Goal: Navigation & Orientation: Understand site structure

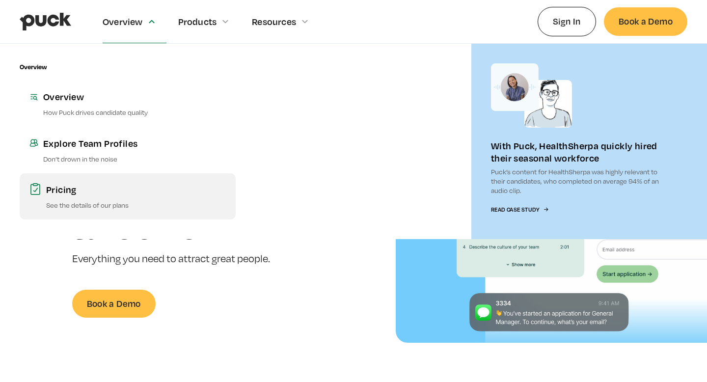
click at [89, 189] on div "Pricing" at bounding box center [136, 189] width 180 height 12
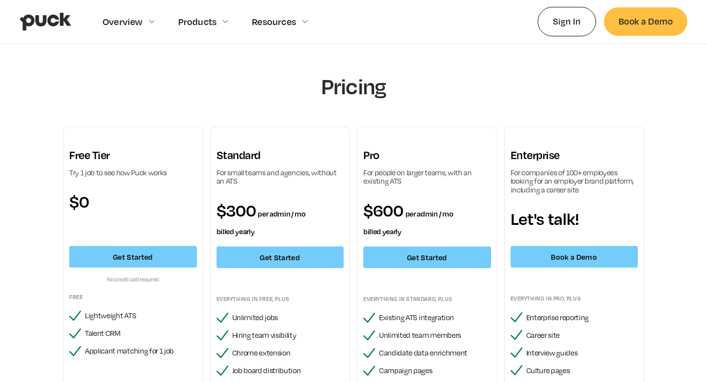
click at [63, 22] on img "home" at bounding box center [46, 21] width 52 height 19
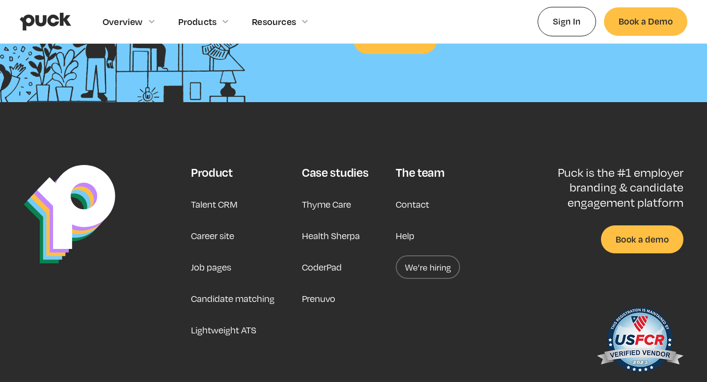
scroll to position [2530, 0]
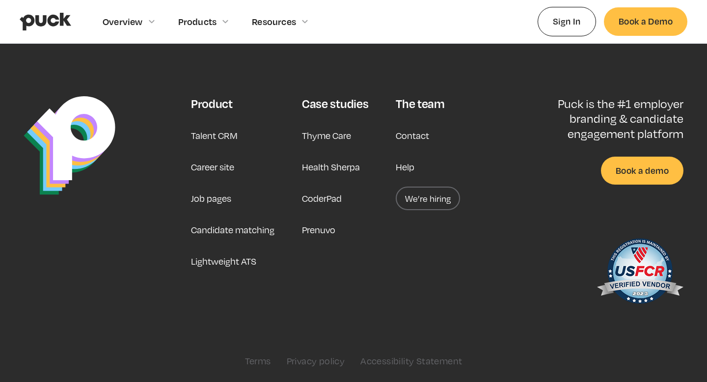
click at [417, 191] on link "We’re hiring" at bounding box center [427, 198] width 64 height 24
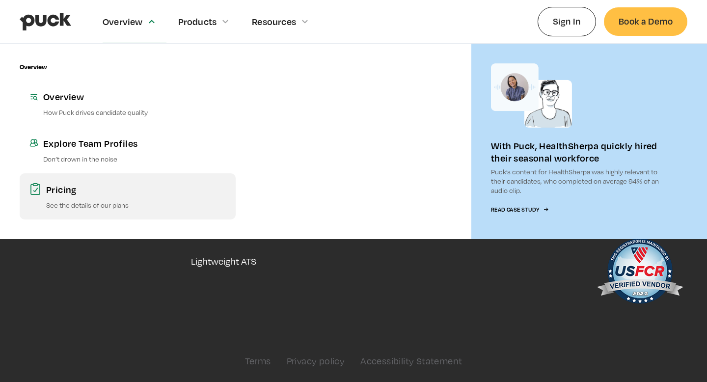
click at [89, 206] on p "See the details of our plans" at bounding box center [136, 204] width 180 height 9
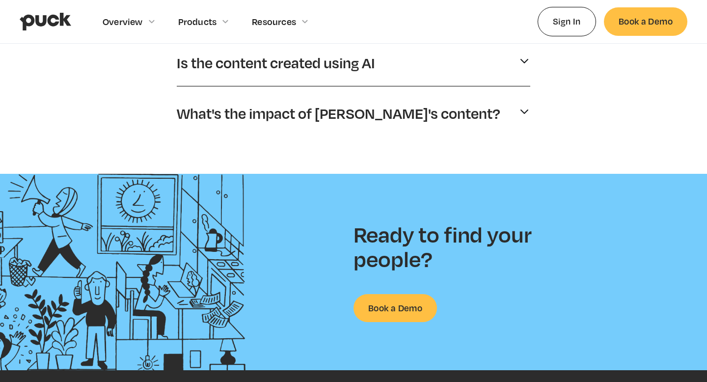
scroll to position [873, 0]
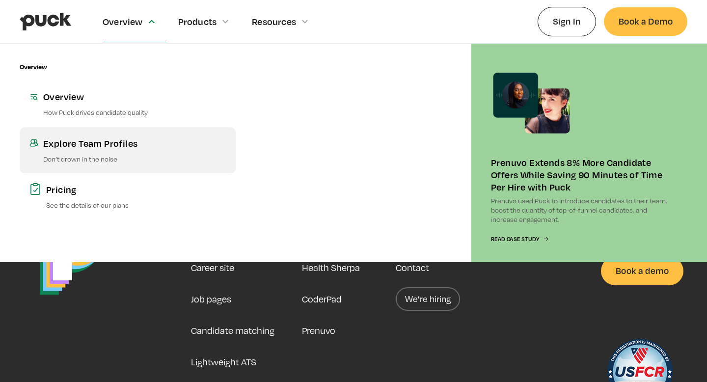
click at [111, 151] on link "Explore Team Profiles Don’t drown in the noise" at bounding box center [128, 150] width 216 height 46
click at [118, 143] on div "Explore Team Profiles" at bounding box center [134, 143] width 183 height 12
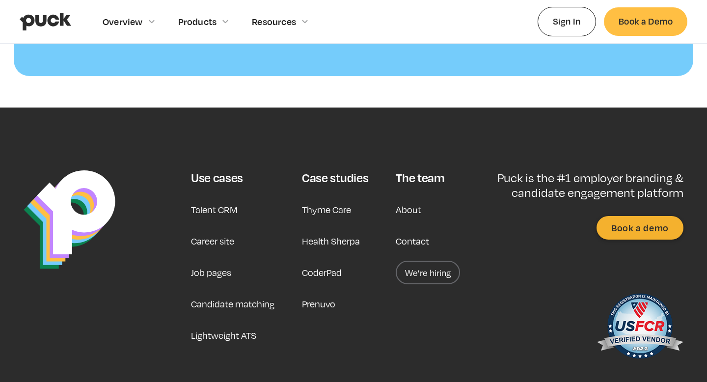
scroll to position [1000, 0]
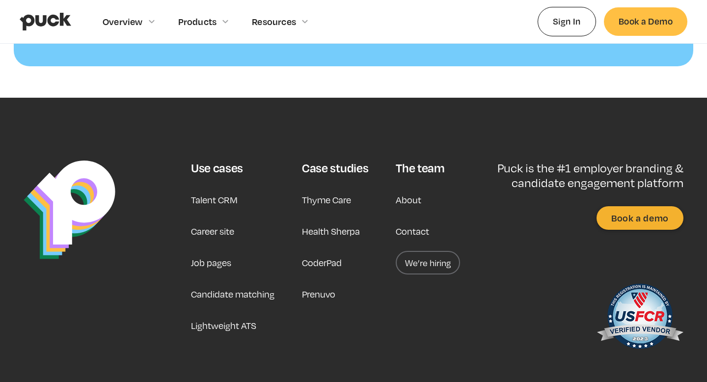
click at [43, 19] on img "home" at bounding box center [46, 21] width 52 height 19
